Goal: Task Accomplishment & Management: Manage account settings

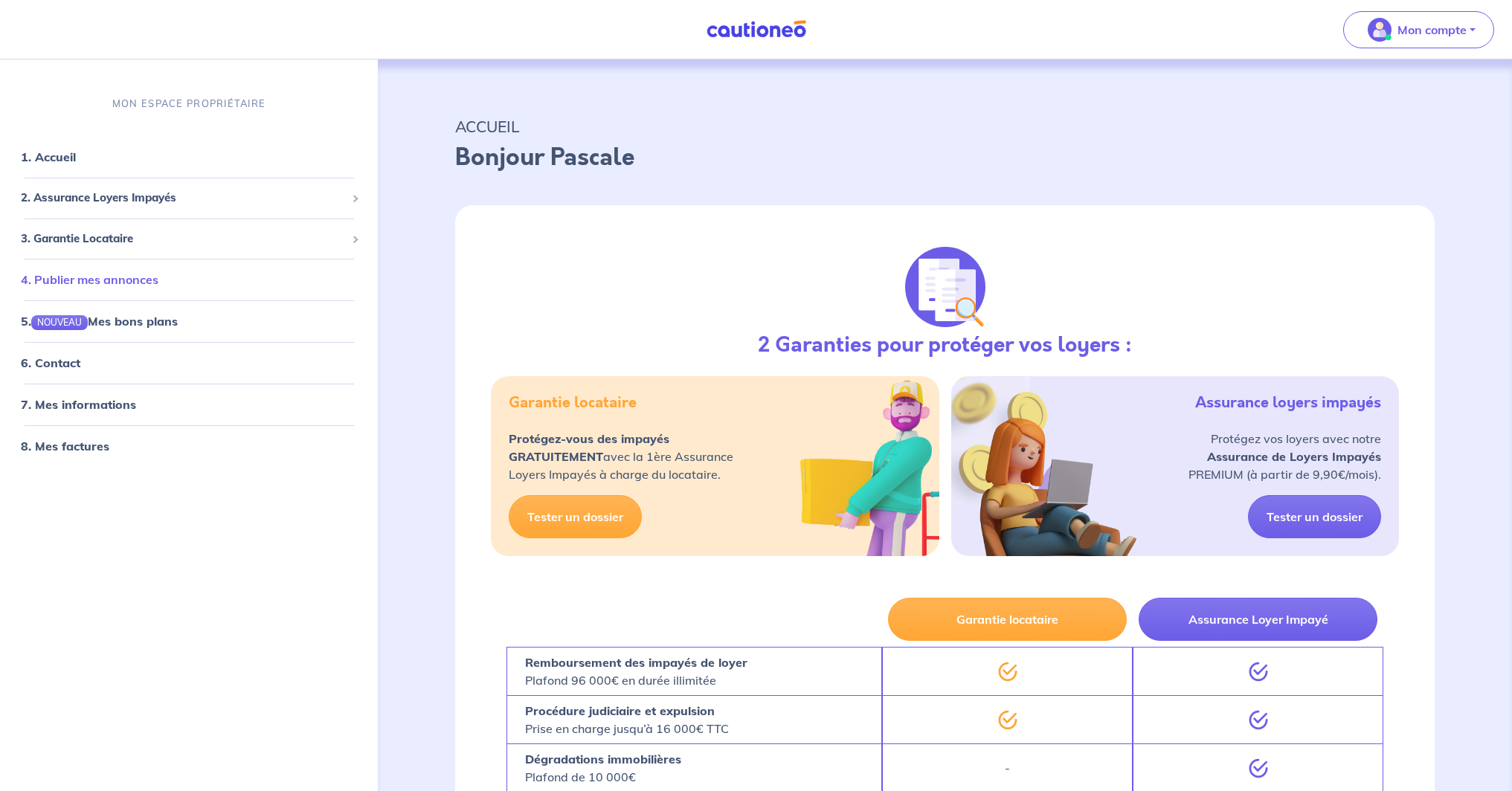
click at [158, 282] on link "4. Publier mes annonces" at bounding box center [89, 281] width 138 height 15
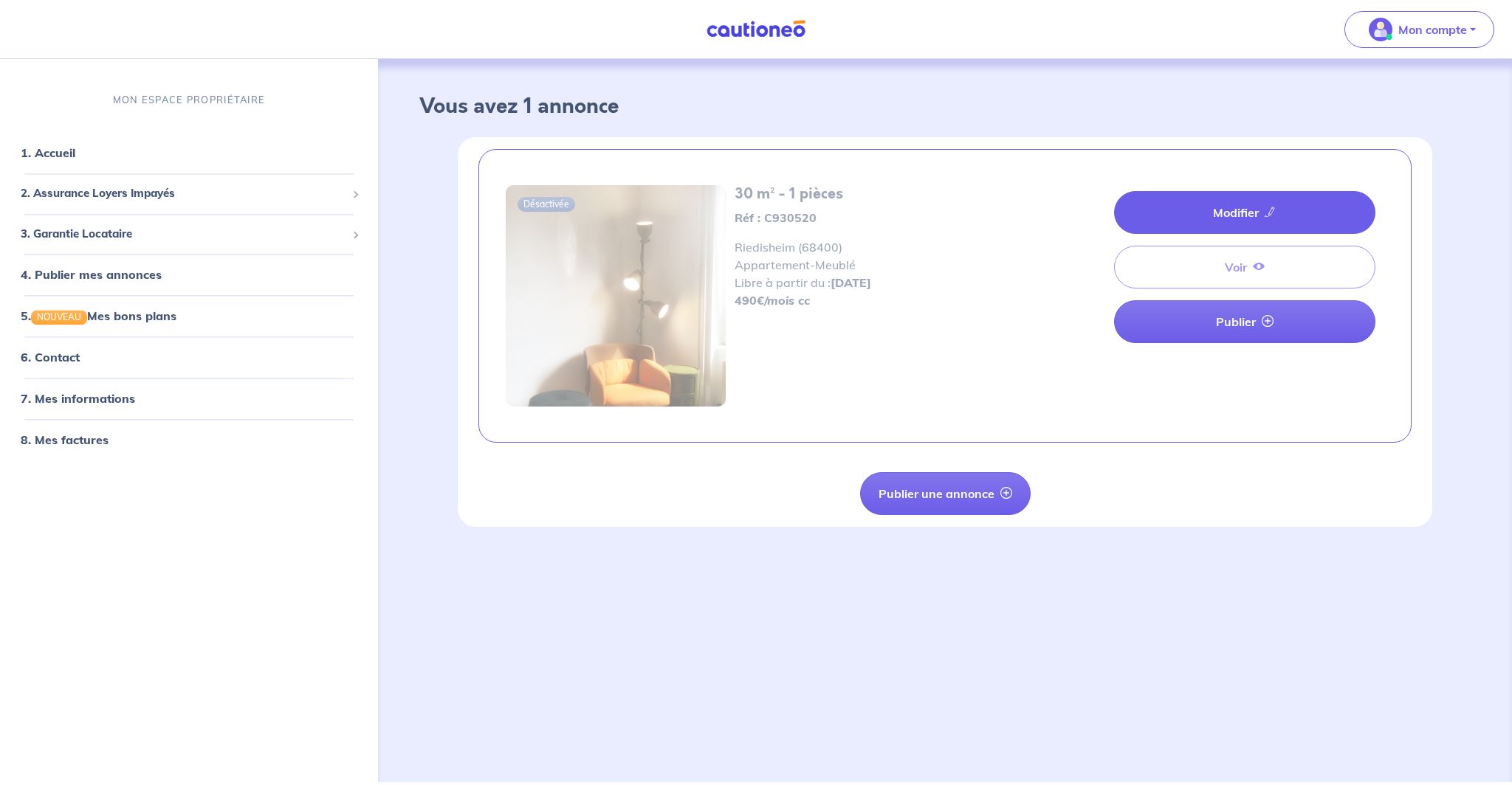
click at [1297, 206] on link "Modifier" at bounding box center [1246, 213] width 262 height 43
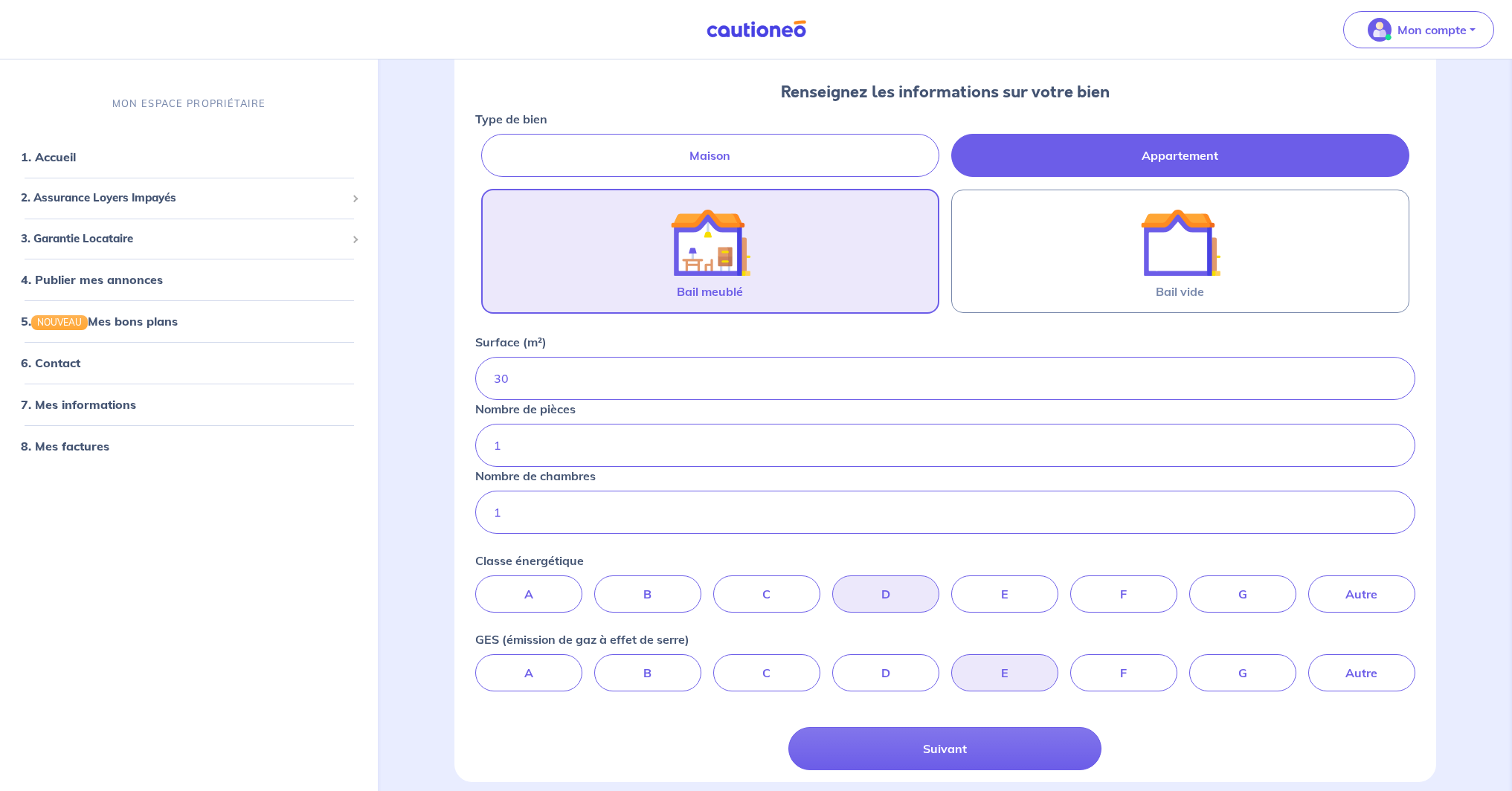
scroll to position [214, 0]
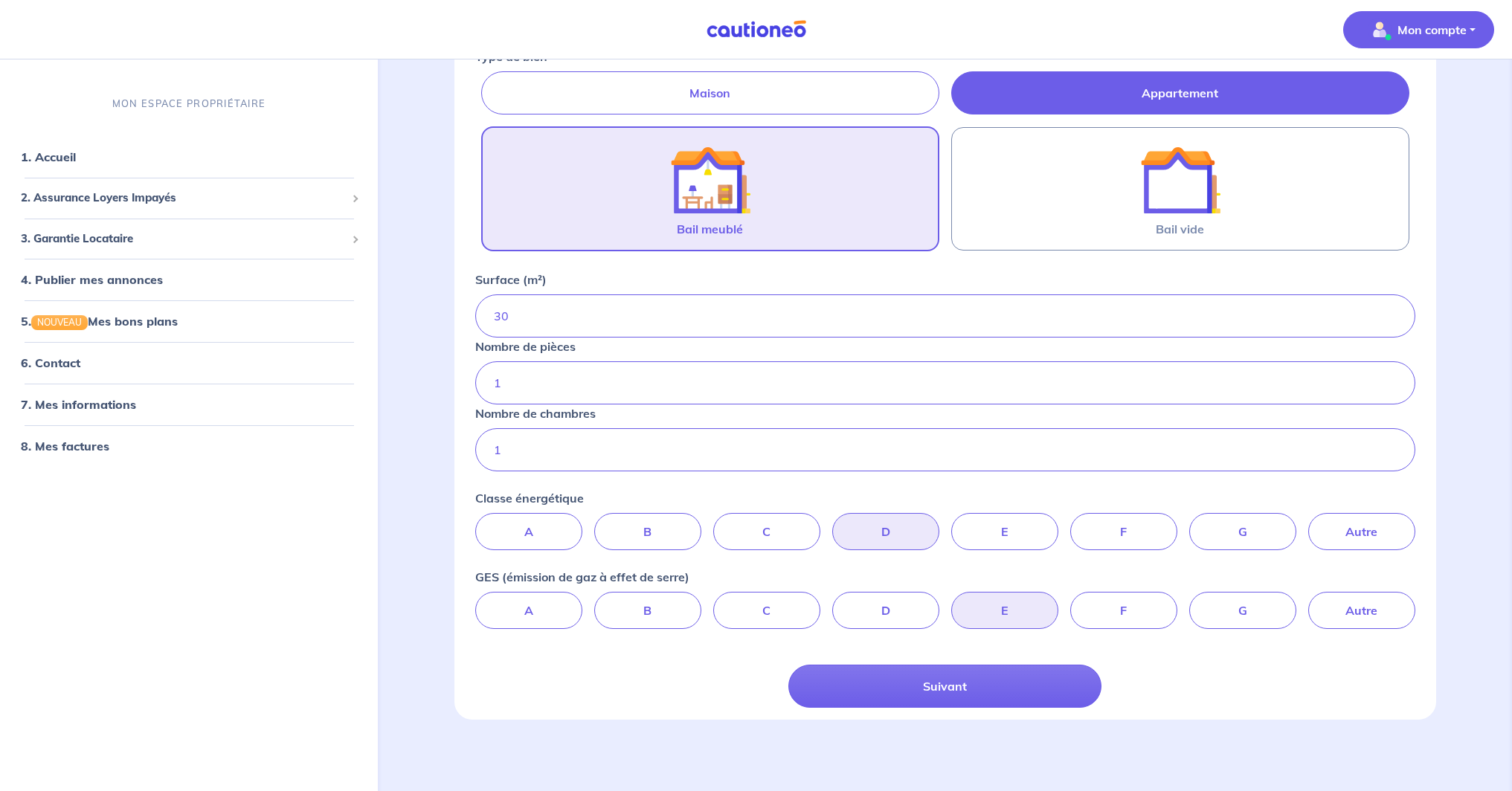
click at [1462, 30] on p "Mon compte" at bounding box center [1432, 29] width 69 height 18
click at [110, 202] on span "2. Assurance Loyers Impayés" at bounding box center [183, 199] width 325 height 17
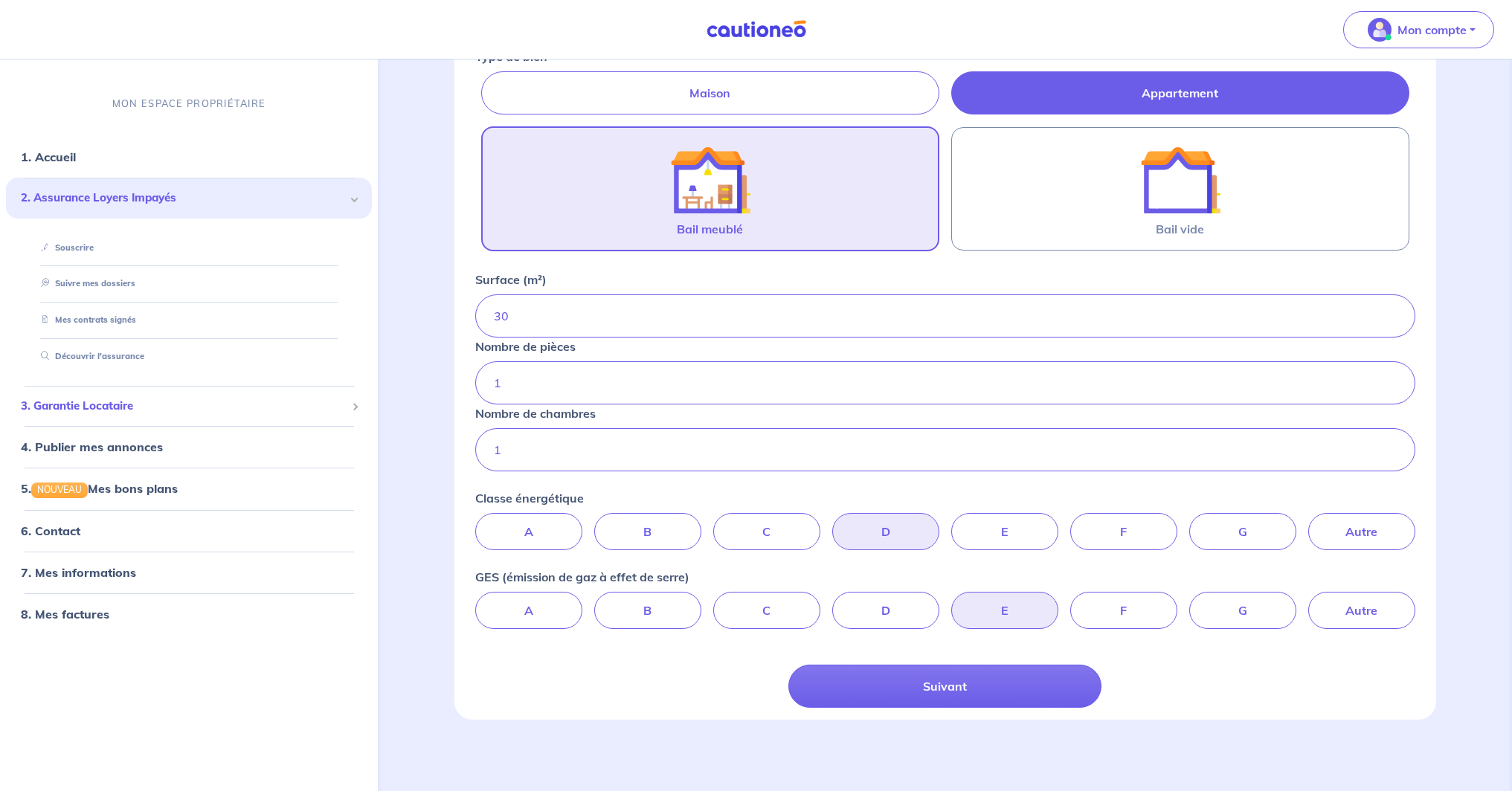
click at [93, 405] on span "3. Garantie Locataire" at bounding box center [183, 406] width 325 height 17
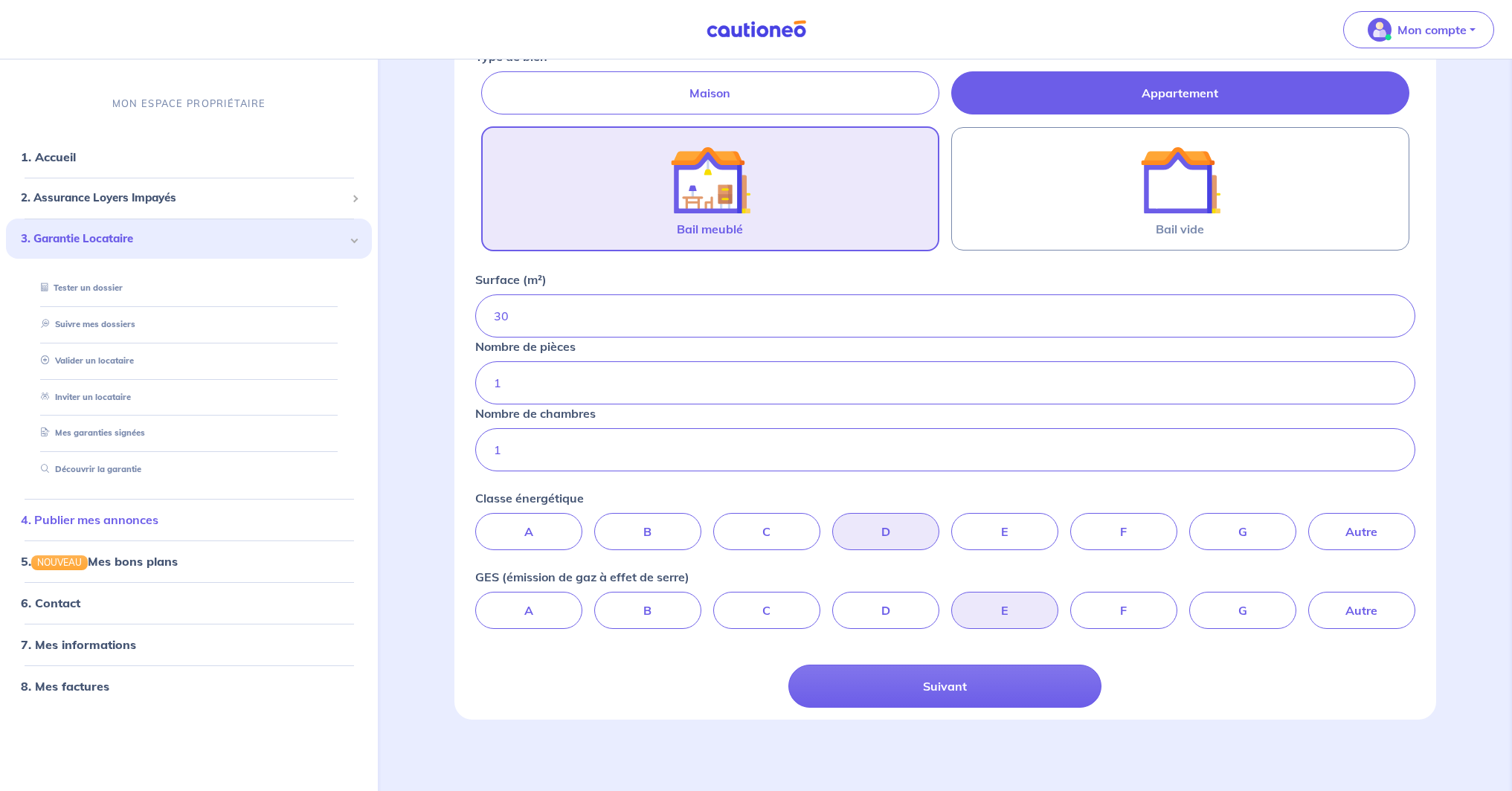
click at [158, 522] on link "4. Publier mes annonces" at bounding box center [89, 520] width 138 height 15
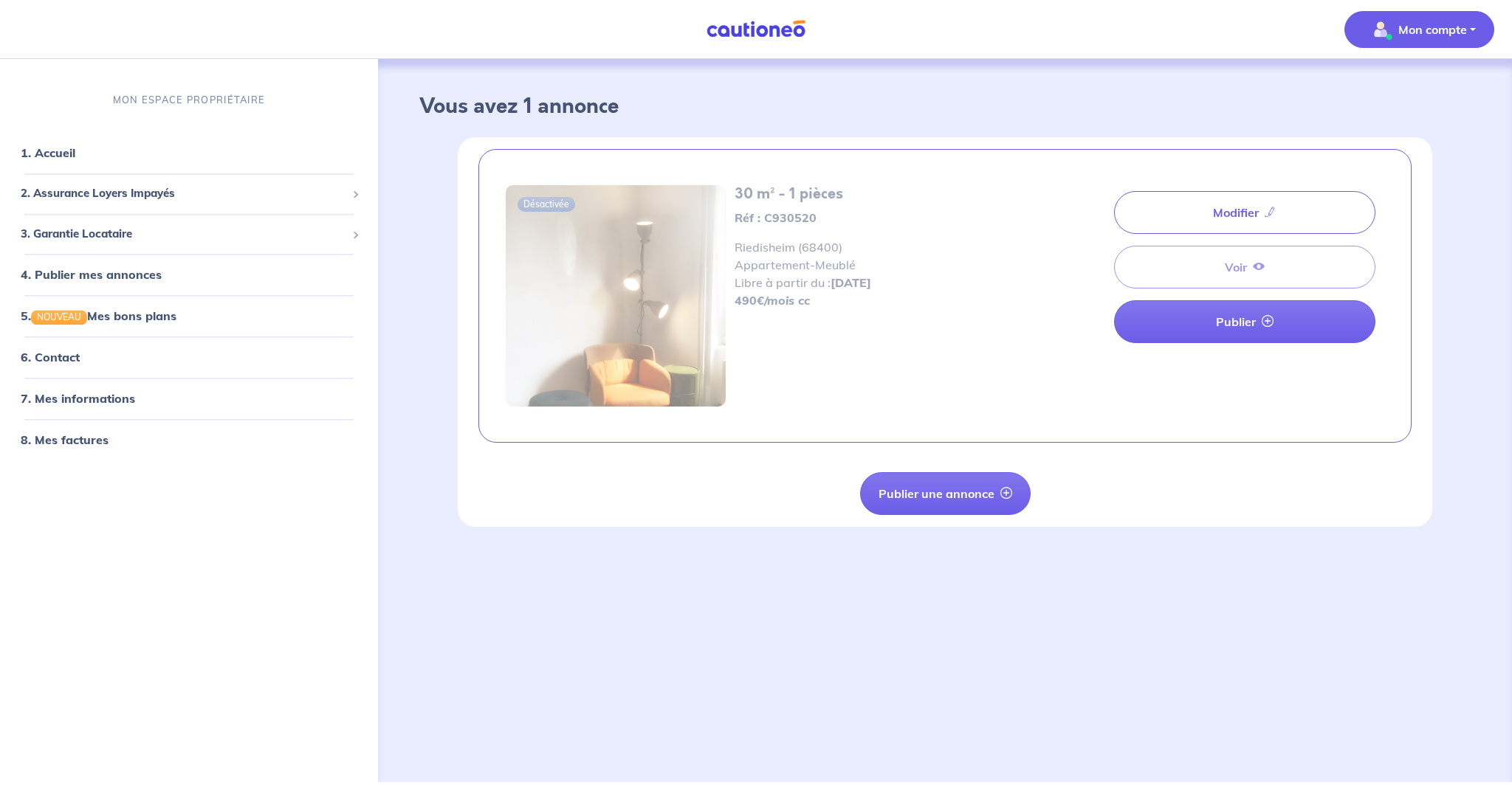
click at [1452, 26] on p "Mon compte" at bounding box center [1433, 29] width 68 height 18
click at [1419, 124] on link "Me déconnecter" at bounding box center [1404, 126] width 119 height 23
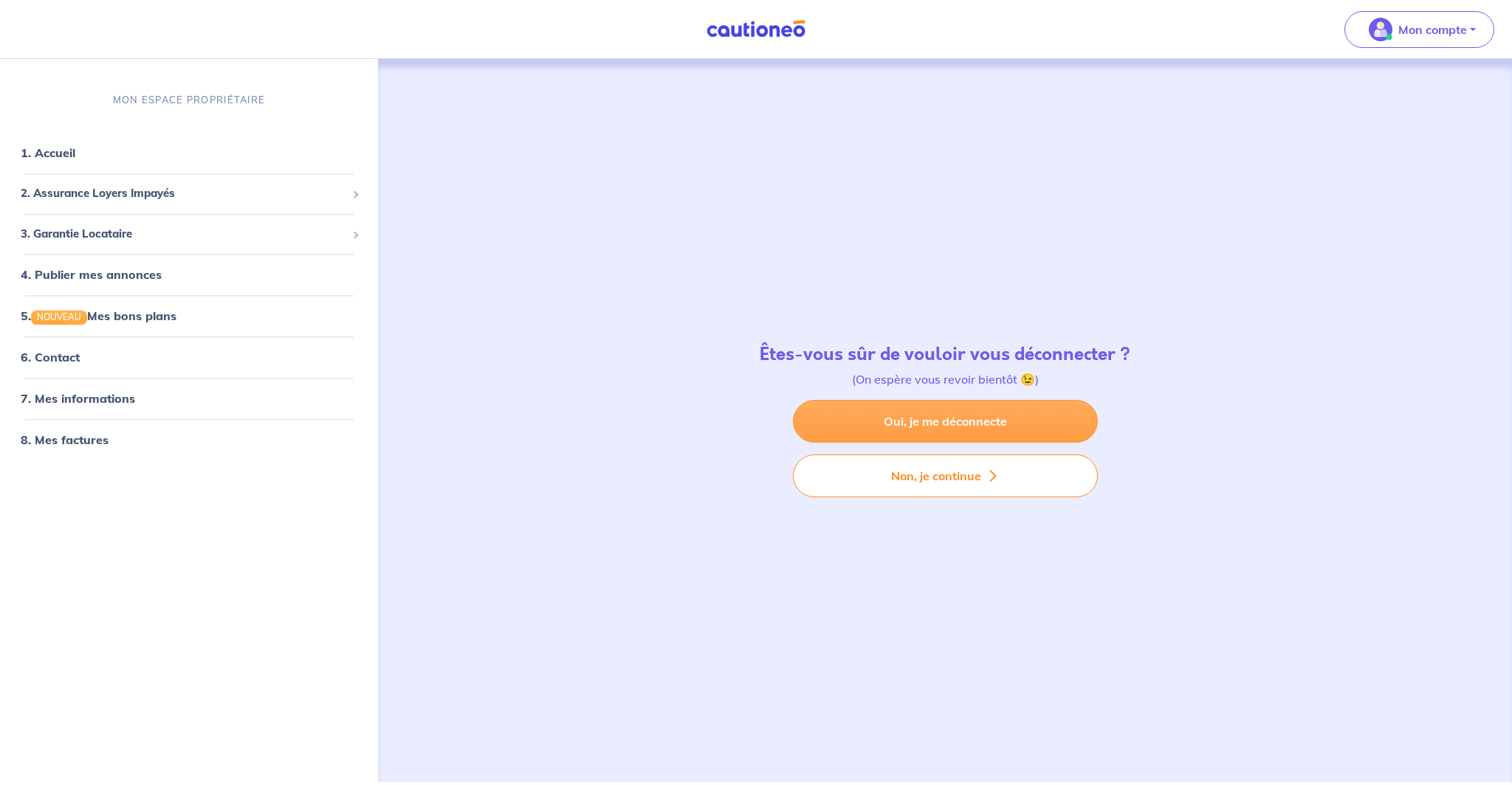
click at [854, 421] on link "Oui, je me déconnecte" at bounding box center [945, 421] width 305 height 43
